Goal: Task Accomplishment & Management: Complete application form

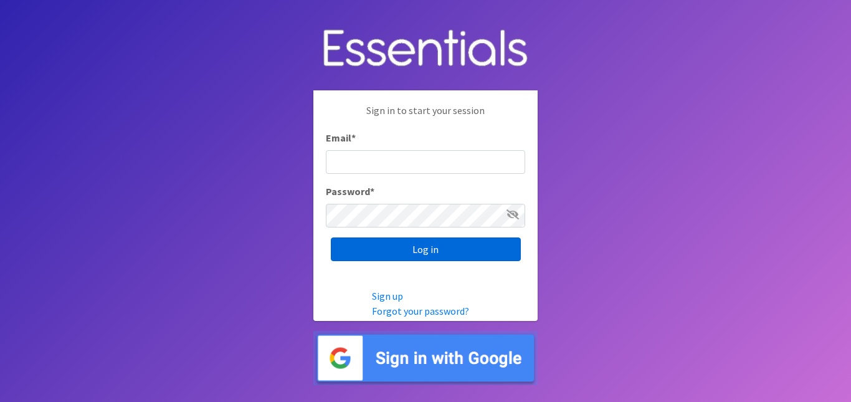
type input "[EMAIL_ADDRESS][DOMAIN_NAME]"
click at [422, 246] on input "Log in" at bounding box center [426, 249] width 190 height 24
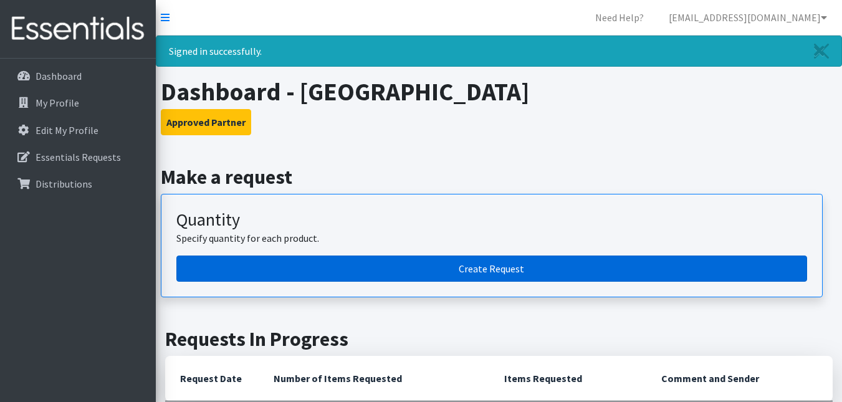
click at [488, 274] on link "Create Request" at bounding box center [491, 268] width 631 height 26
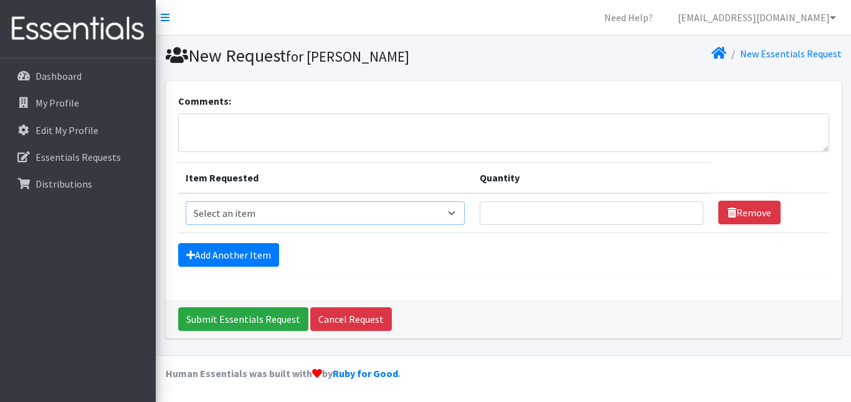
click at [455, 212] on select "Select an item Incont - Brief - 2XLarge Incont - Brief - Large Men Incont - Bri…" at bounding box center [326, 213] width 280 height 24
select select "12733"
click at [186, 201] on select "Select an item Incont - Brief - 2XLarge Incont - Brief - Large Men Incont - Bri…" at bounding box center [326, 213] width 280 height 24
click at [526, 213] on input "Quantity" at bounding box center [592, 213] width 224 height 24
type input "100"
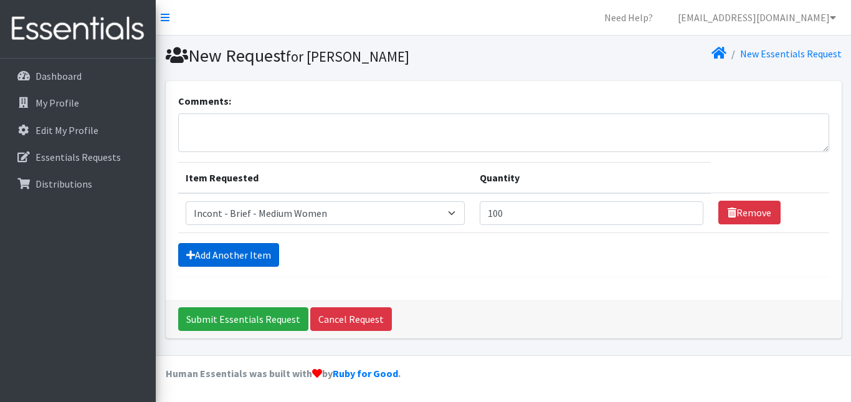
click at [240, 251] on link "Add Another Item" at bounding box center [228, 255] width 101 height 24
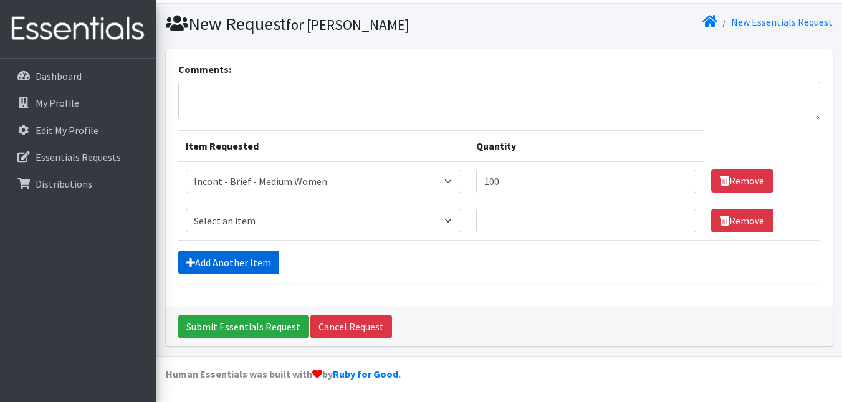
scroll to position [32, 0]
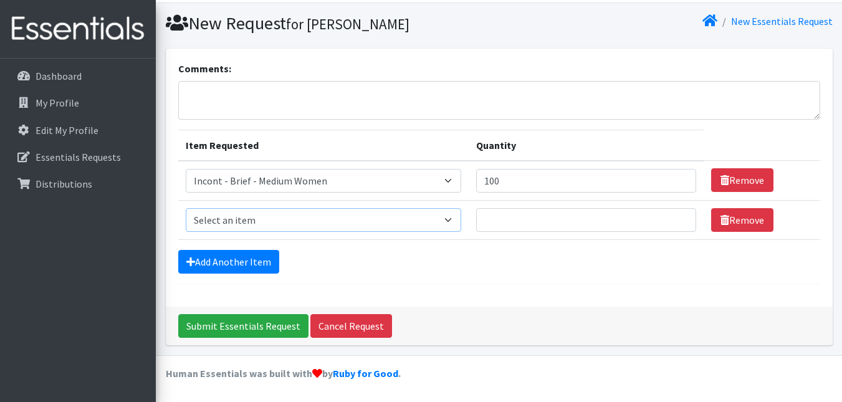
click at [275, 213] on select "Select an item Incont - Brief - 2XLarge Incont - Brief - Large Men Incont - Bri…" at bounding box center [323, 220] width 275 height 24
select select "15014"
click at [186, 208] on select "Select an item Incont - Brief - 2XLarge Incont - Brief - Large Men Incont - Bri…" at bounding box center [323, 220] width 275 height 24
click at [540, 223] on input "Quantity" at bounding box center [586, 220] width 220 height 24
type input "40"
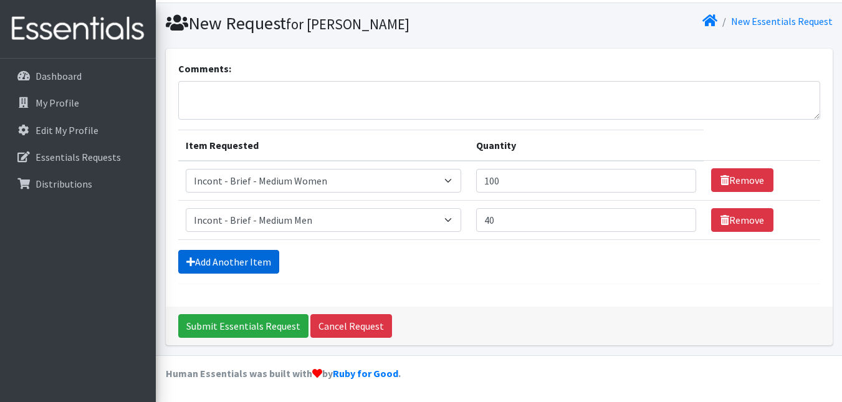
click at [235, 258] on link "Add Another Item" at bounding box center [228, 262] width 101 height 24
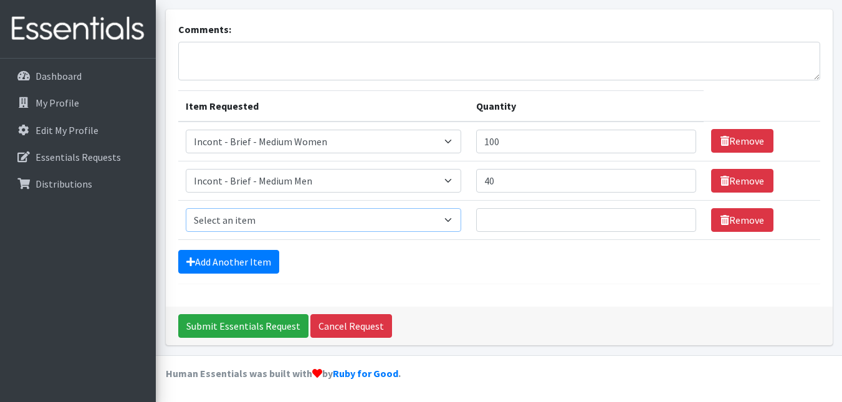
click at [242, 215] on select "Select an item Incont - Brief - 2XLarge Incont - Brief - Large Men Incont - Bri…" at bounding box center [323, 220] width 275 height 24
select select "15015"
click at [186, 208] on select "Select an item Incont - Brief - 2XLarge Incont - Brief - Large Men Incont - Bri…" at bounding box center [323, 220] width 275 height 24
click at [505, 220] on input "Quantity" at bounding box center [586, 220] width 220 height 24
type input "40"
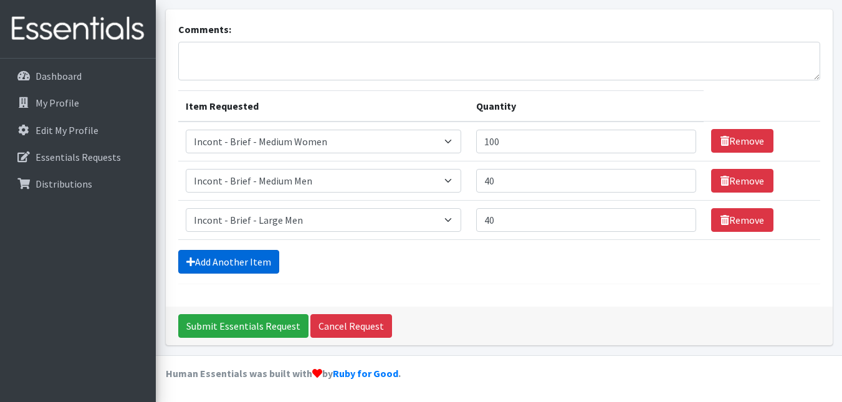
click at [256, 257] on link "Add Another Item" at bounding box center [228, 262] width 101 height 24
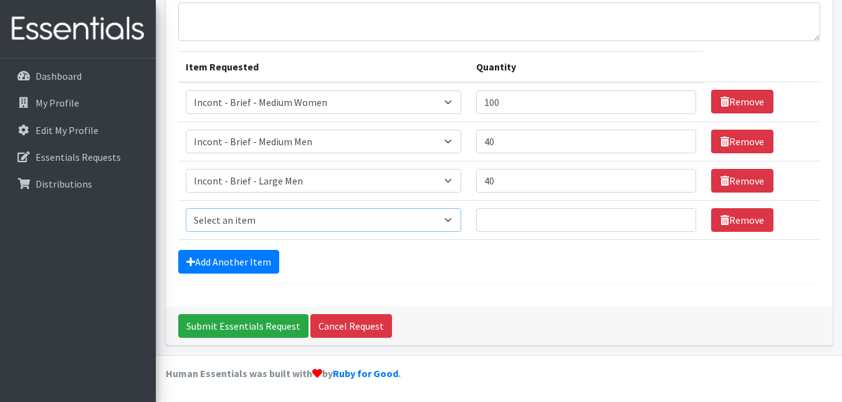
click at [254, 221] on select "Select an item Incont - Brief - 2XLarge Incont - Brief - Large Men Incont - Bri…" at bounding box center [323, 220] width 275 height 24
select select "12734"
click at [186, 208] on select "Select an item Incont - Brief - 2XLarge Incont - Brief - Large Men Incont - Bri…" at bounding box center [323, 220] width 275 height 24
click at [527, 221] on input "Quantity" at bounding box center [586, 220] width 220 height 24
type input "40"
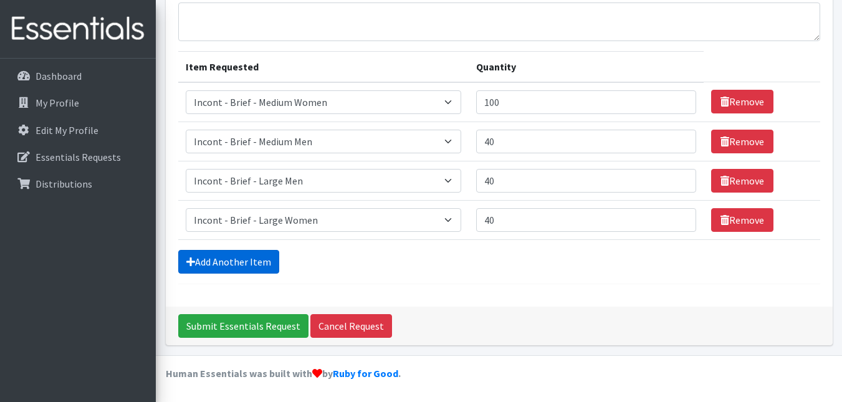
click at [229, 259] on link "Add Another Item" at bounding box center [228, 262] width 101 height 24
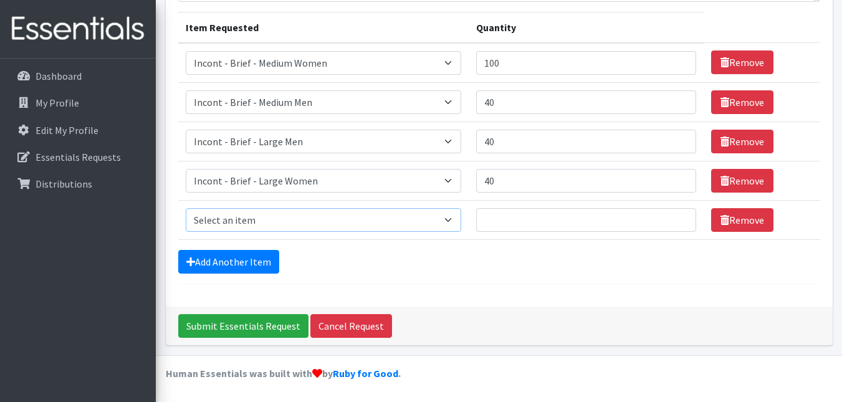
click at [255, 219] on select "Select an item Incont - Brief - 2XLarge Incont - Brief - Large Men Incont - Bri…" at bounding box center [323, 220] width 275 height 24
select select "12730"
click at [186, 208] on select "Select an item Incont - Brief - 2XLarge Incont - Brief - Large Men Incont - Bri…" at bounding box center [323, 220] width 275 height 24
click at [505, 216] on input "Quantity" at bounding box center [586, 220] width 220 height 24
type input "180"
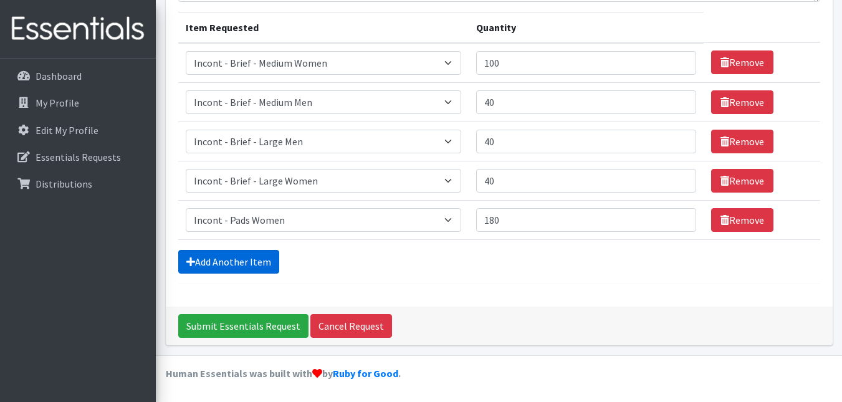
click at [239, 259] on link "Add Another Item" at bounding box center [228, 262] width 101 height 24
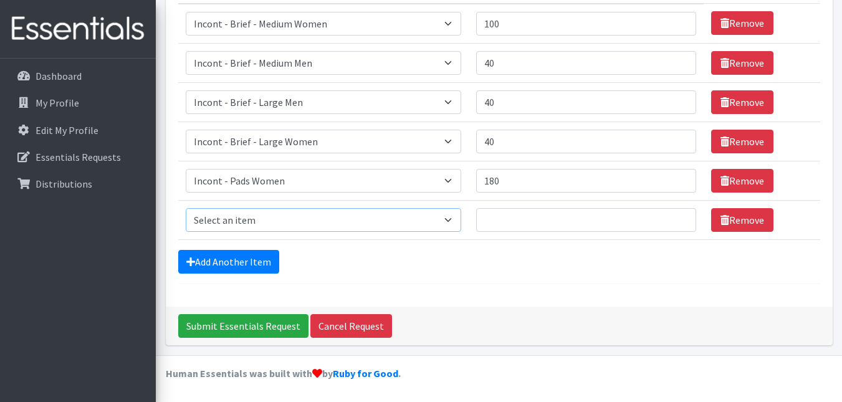
click at [287, 220] on select "Select an item Incont - Brief - 2XLarge Incont - Brief - Large Men Incont - Bri…" at bounding box center [323, 220] width 275 height 24
select select "106"
click at [186, 208] on select "Select an item Incont - Brief - 2XLarge Incont - Brief - Large Men Incont - Bri…" at bounding box center [323, 220] width 275 height 24
click at [498, 221] on input "Quantity" at bounding box center [586, 220] width 220 height 24
click at [497, 221] on input "6" at bounding box center [586, 220] width 220 height 24
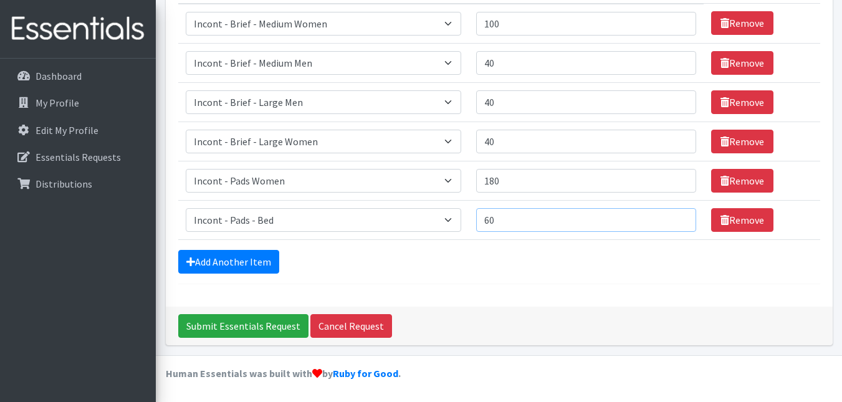
type input "60"
click at [340, 263] on div "Add Another Item" at bounding box center [499, 262] width 642 height 24
click at [232, 262] on link "Add Another Item" at bounding box center [228, 262] width 101 height 24
click at [300, 214] on select "Select an item Incont - Brief - 2XLarge Incont - Brief - Large Men Incont - Bri…" at bounding box center [323, 220] width 275 height 24
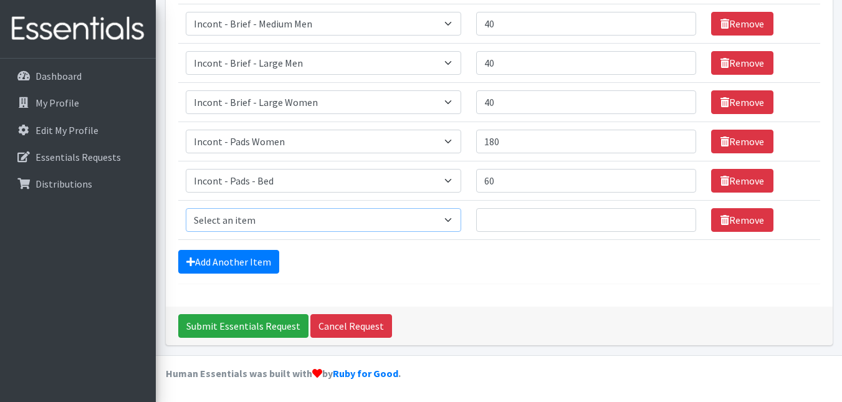
click at [336, 224] on select "Select an item Incont - Brief - 2XLarge Incont - Brief - Large Men Incont - Bri…" at bounding box center [323, 220] width 275 height 24
select select "8892"
click at [186, 208] on select "Select an item Incont - Brief - 2XLarge Incont - Brief - Large Men Incont - Bri…" at bounding box center [323, 220] width 275 height 24
click at [510, 224] on input "Quantity" at bounding box center [586, 220] width 220 height 24
type input "2"
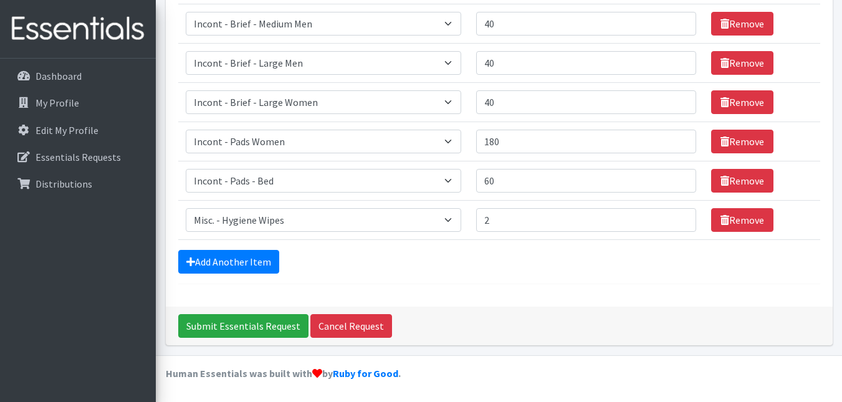
click at [515, 261] on div "Add Another Item" at bounding box center [499, 262] width 642 height 24
click at [224, 322] on input "Submit Essentials Request" at bounding box center [243, 326] width 130 height 24
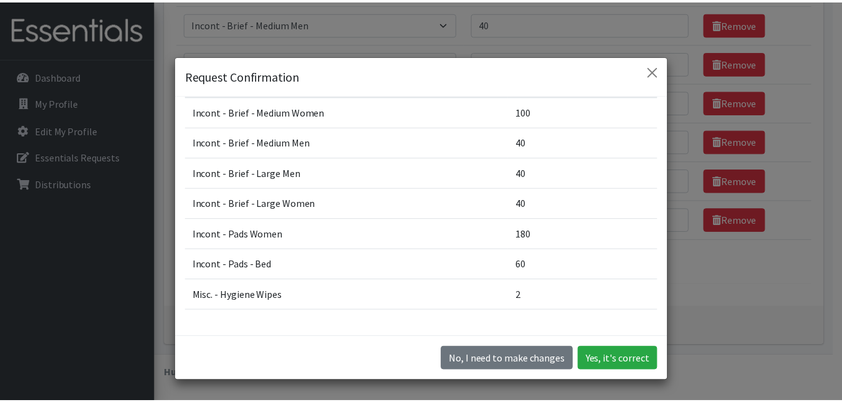
scroll to position [62, 0]
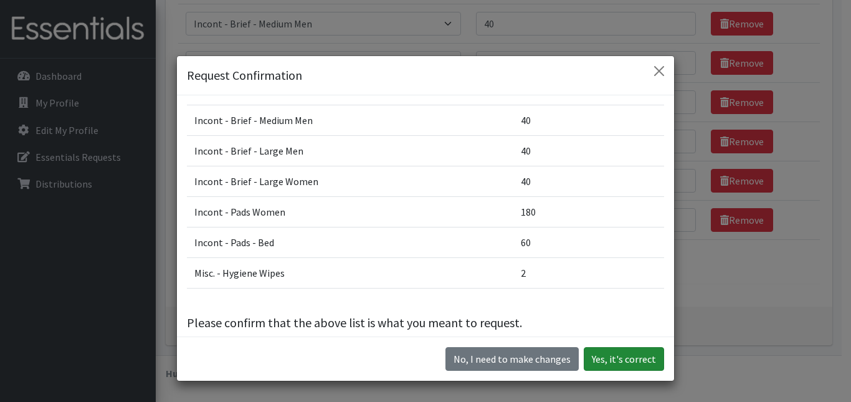
click at [619, 354] on button "Yes, it's correct" at bounding box center [624, 359] width 80 height 24
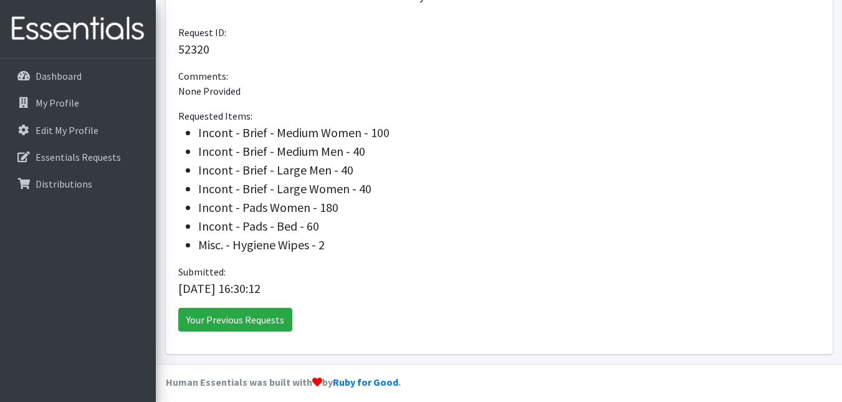
scroll to position [176, 0]
